Goal: Information Seeking & Learning: Find contact information

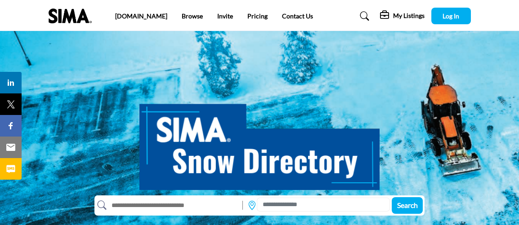
click at [146, 206] on input "text" at bounding box center [173, 205] width 132 height 14
paste input "**********"
type input "**********"
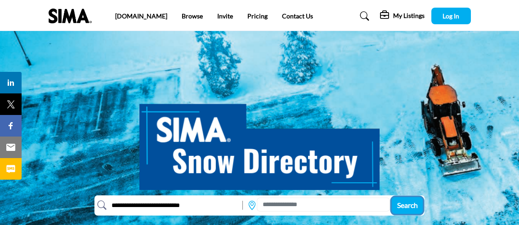
click at [406, 204] on span "Search" at bounding box center [407, 205] width 21 height 9
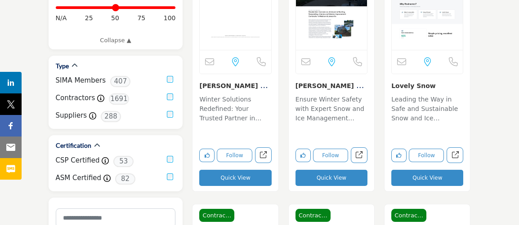
scroll to position [327, 0]
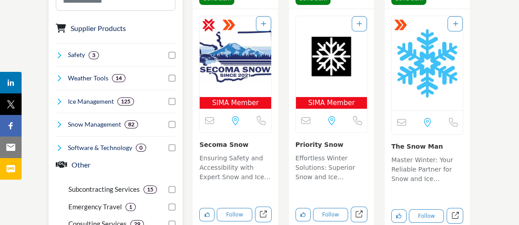
drag, startPoint x: 188, startPoint y: 197, endPoint x: 181, endPoint y: 192, distance: 8.9
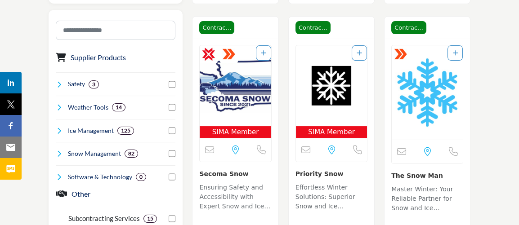
scroll to position [490, 0]
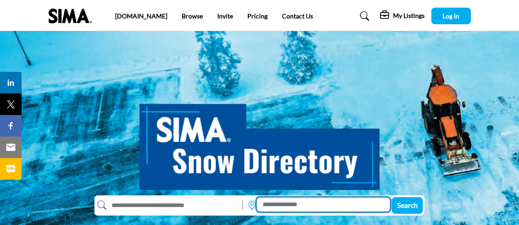
click at [280, 206] on input at bounding box center [323, 205] width 133 height 14
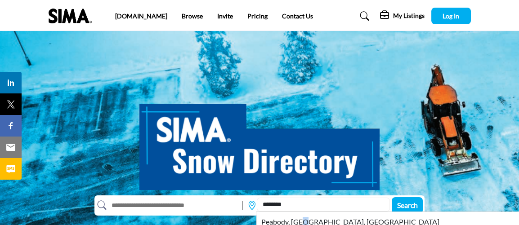
click at [304, 219] on li "Peabody, [GEOGRAPHIC_DATA], [GEOGRAPHIC_DATA]" at bounding box center [419, 222] width 327 height 15
type input "**********"
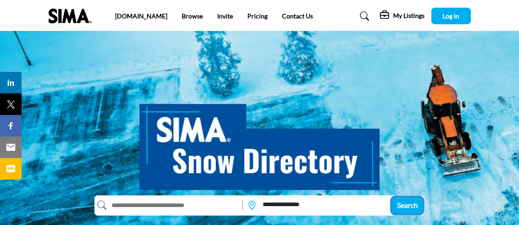
click at [413, 208] on span "Search" at bounding box center [407, 205] width 21 height 9
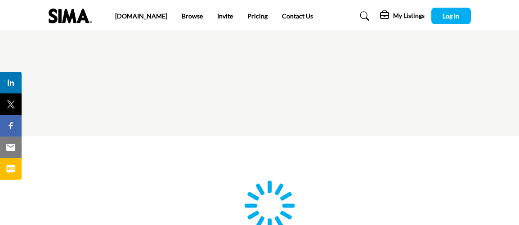
type input "**********"
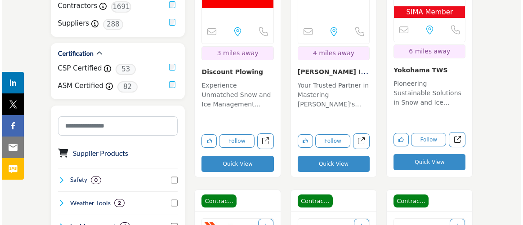
scroll to position [409, 0]
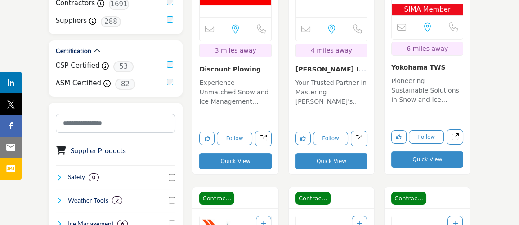
click at [300, 162] on button "Quick View" at bounding box center [331, 161] width 72 height 16
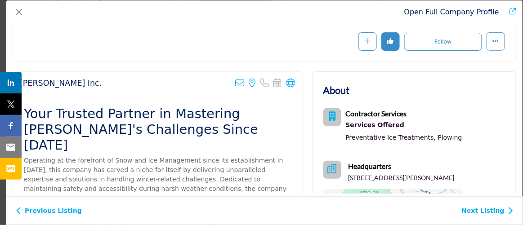
drag, startPoint x: 146, startPoint y: 106, endPoint x: 141, endPoint y: 108, distance: 5.0
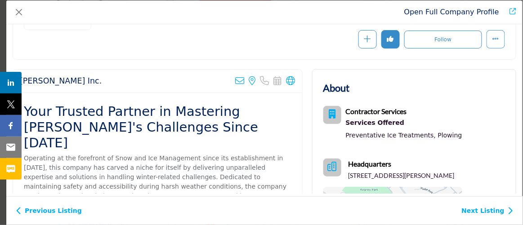
drag, startPoint x: 141, startPoint y: 108, endPoint x: 83, endPoint y: 133, distance: 63.7
click at [83, 133] on h2 "Your Trusted Partner in Mastering Winter's Challenges Since 1987" at bounding box center [158, 127] width 268 height 47
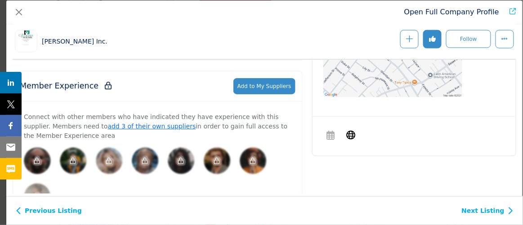
scroll to position [363, 0]
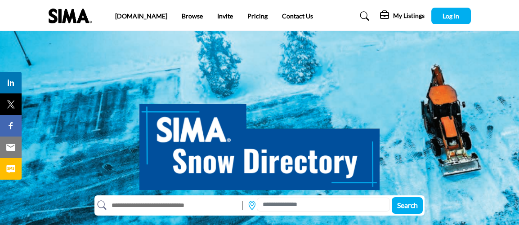
drag, startPoint x: 500, startPoint y: 15, endPoint x: 223, endPoint y: 50, distance: 279.3
click at [221, 49] on div "Search" at bounding box center [259, 154] width 519 height 247
click at [182, 17] on link "Browse" at bounding box center [192, 16] width 21 height 8
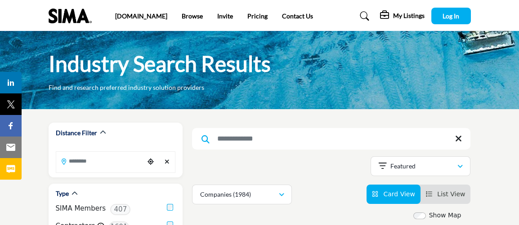
drag, startPoint x: 310, startPoint y: 144, endPoint x: 307, endPoint y: 137, distance: 7.6
click at [309, 139] on input "Search Keyword" at bounding box center [331, 139] width 278 height 22
type input "*********"
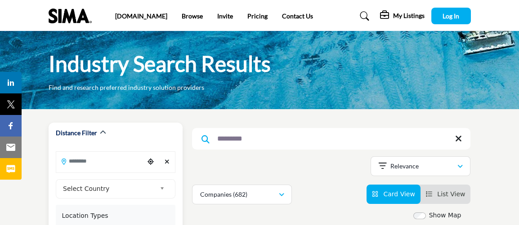
click at [91, 162] on input "Search Location" at bounding box center [100, 161] width 89 height 18
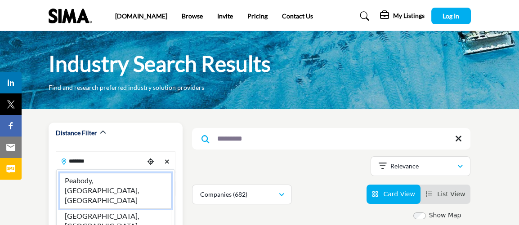
click at [129, 182] on li "Peabody, MA, USA" at bounding box center [116, 191] width 112 height 36
type input "**********"
type input "***"
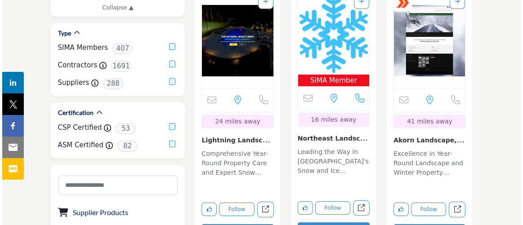
scroll to position [337, 0]
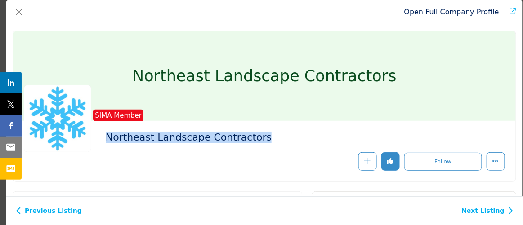
drag, startPoint x: 258, startPoint y: 130, endPoint x: 109, endPoint y: 133, distance: 148.5
click at [109, 133] on div "SIMA Member Northeast Landscape Contractors" at bounding box center [264, 151] width 503 height 61
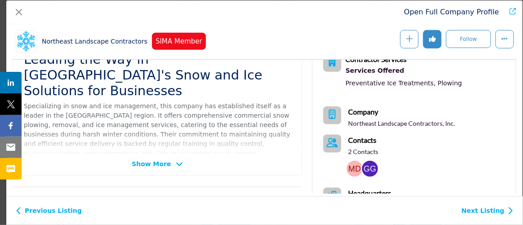
scroll to position [241, 0]
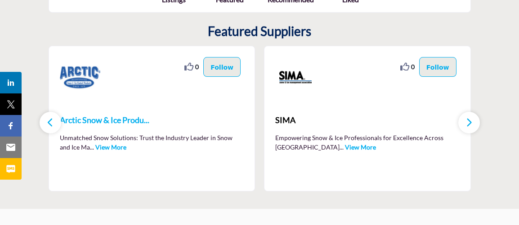
scroll to position [286, 0]
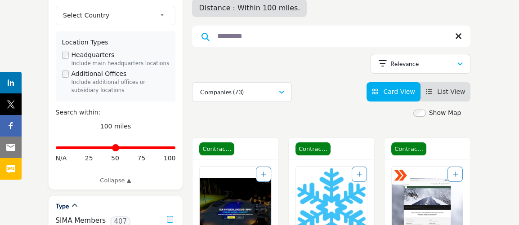
drag, startPoint x: 263, startPoint y: 137, endPoint x: 258, endPoint y: 181, distance: 44.8
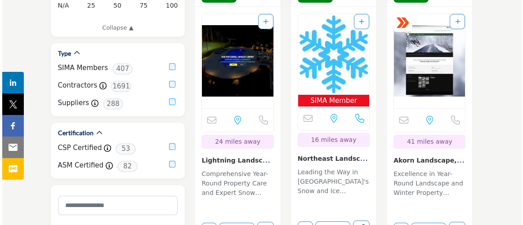
scroll to position [327, 0]
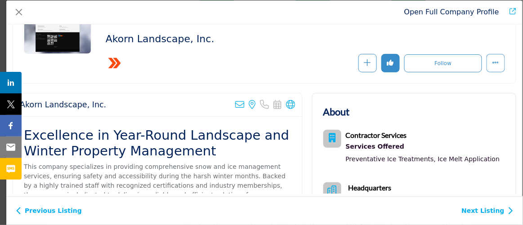
scroll to position [81, 0]
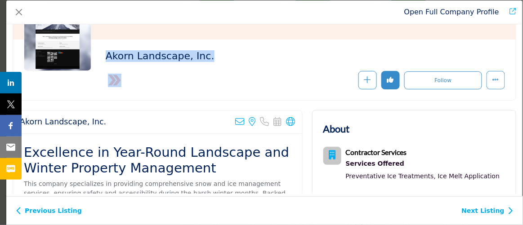
drag, startPoint x: 107, startPoint y: 55, endPoint x: 185, endPoint y: 72, distance: 80.4
click at [185, 72] on div "Akorn Landscape, Inc. ASM Staff Certified" at bounding box center [264, 69] width 481 height 39
copy div "Akorn Landscape, Inc. ASM Staff Certified"
